Goal: Information Seeking & Learning: Find specific fact

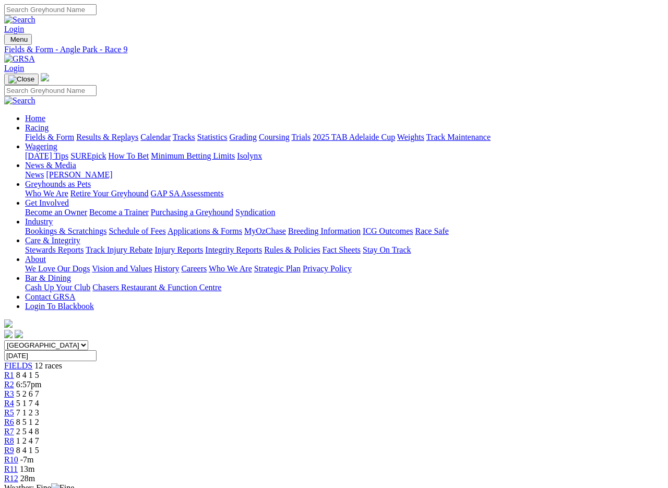
scroll to position [747, 0]
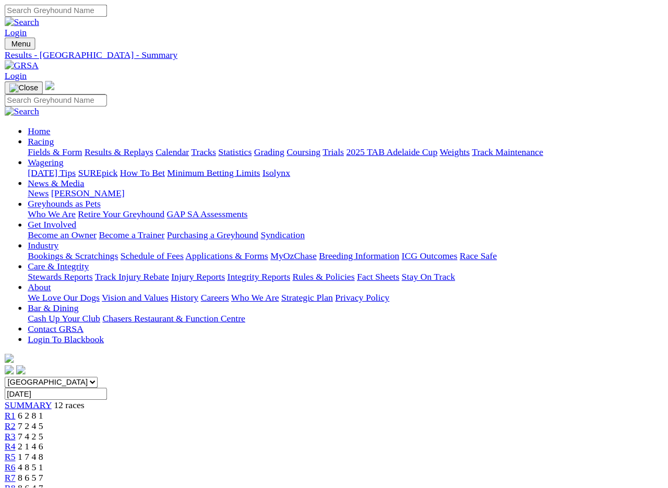
scroll to position [2, 0]
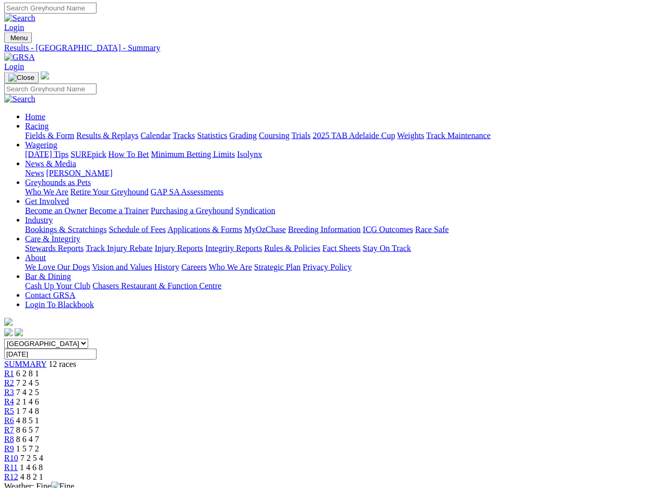
click at [35, 53] on img at bounding box center [19, 57] width 31 height 9
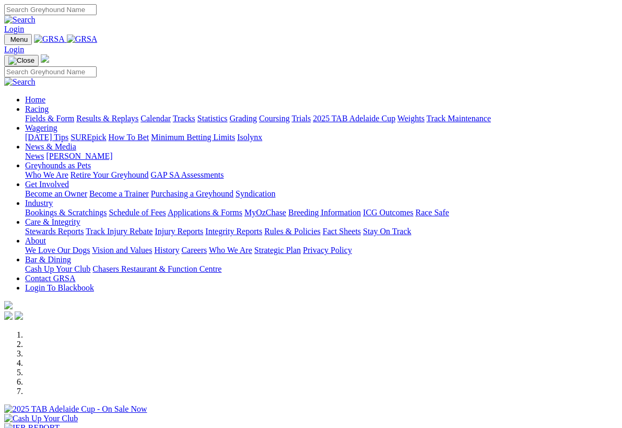
scroll to position [299, 0]
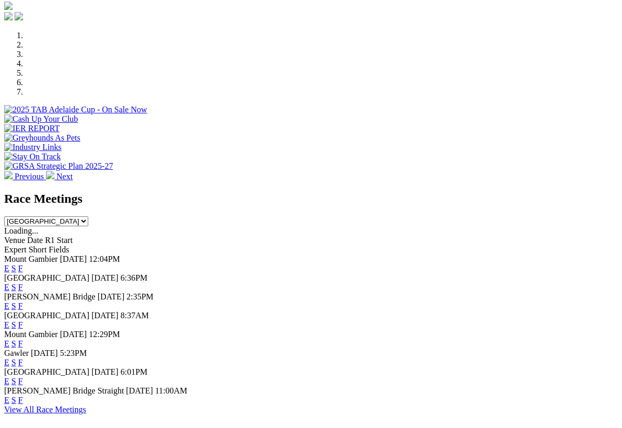
click at [23, 376] on link "F" at bounding box center [20, 380] width 5 height 9
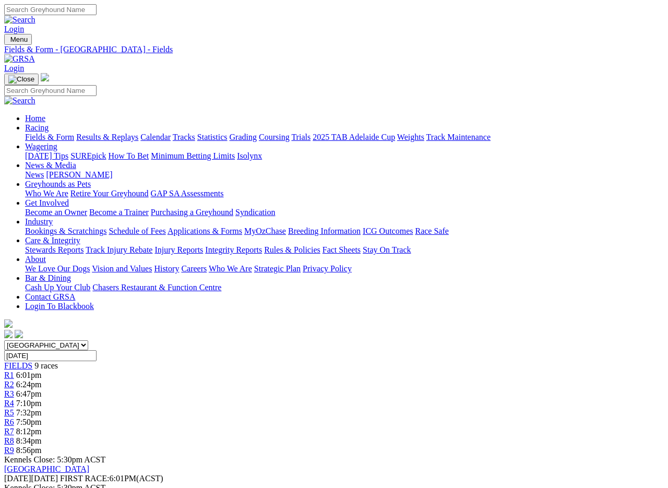
click at [46, 133] on link "Fields & Form" at bounding box center [49, 137] width 49 height 9
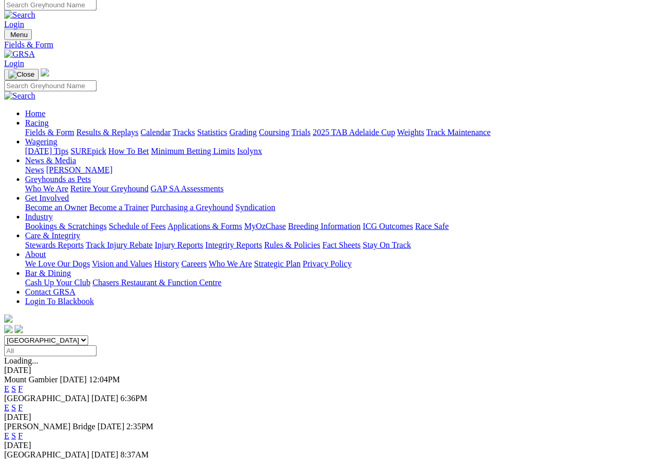
scroll to position [5, 0]
click at [23, 404] on link "F" at bounding box center [20, 408] width 5 height 9
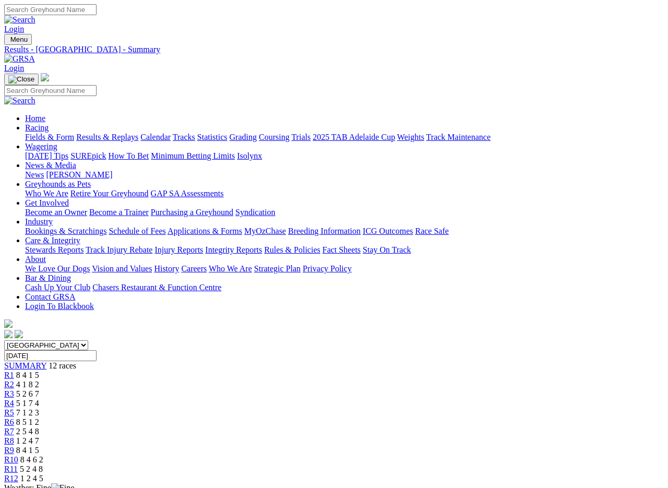
scroll to position [2, 0]
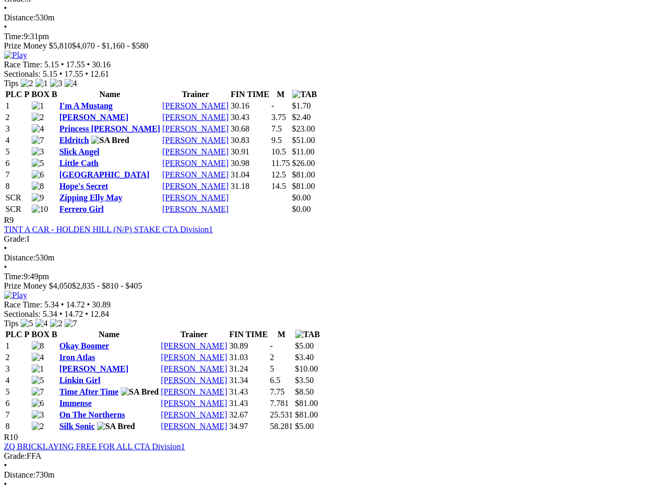
scroll to position [2007, 17]
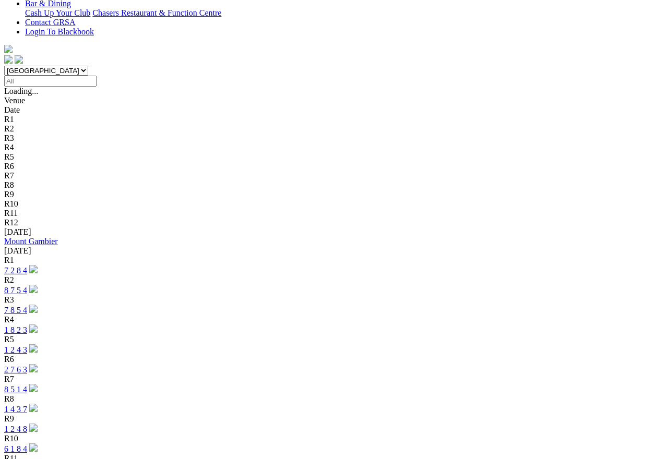
scroll to position [275, 0]
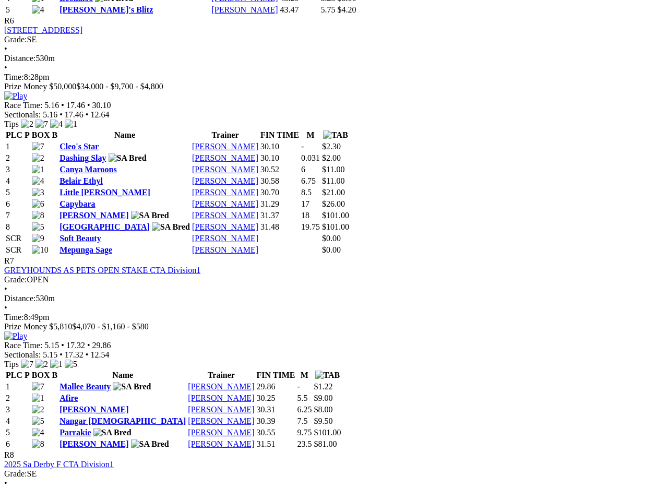
scroll to position [1463, 0]
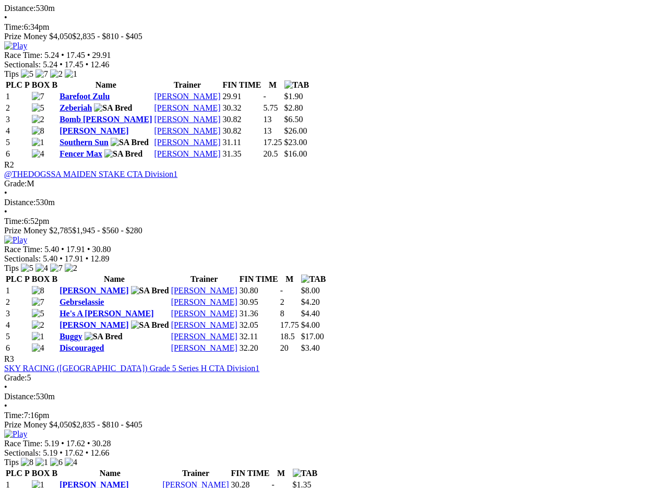
scroll to position [565, 0]
